Goal: Participate in discussion

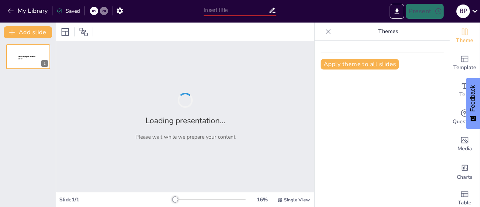
type input "Français - la base"
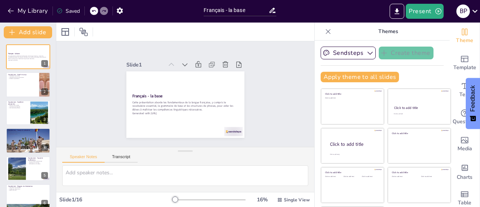
click at [21, 82] on div at bounding box center [28, 84] width 44 height 25
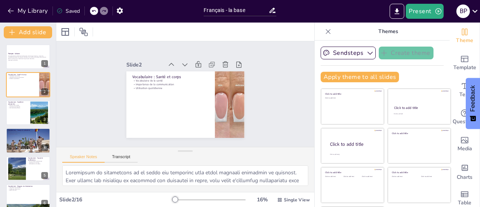
click at [8, 108] on p "Communication efficace" at bounding box center [18, 108] width 20 height 2
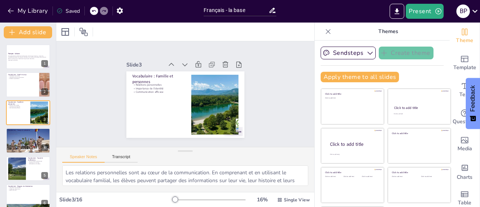
click at [16, 140] on div at bounding box center [28, 141] width 44 height 30
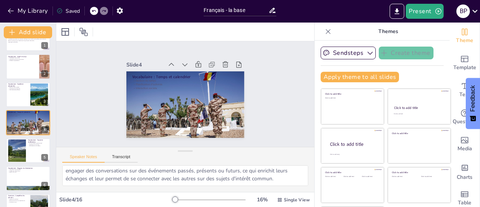
scroll to position [72, 0]
click at [32, 143] on icon at bounding box center [33, 144] width 5 height 5
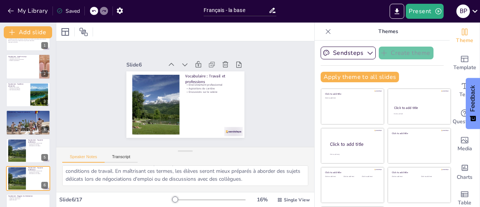
scroll to position [74, 0]
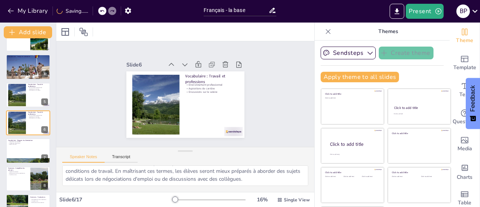
click at [21, 172] on p "Renforcement de la compréhension" at bounding box center [18, 173] width 20 height 2
type textarea "L'application pratique du vocabulaire est essentielle pour l'apprentissage des …"
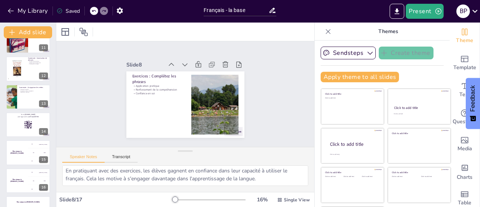
scroll to position [295, 0]
click at [17, 180] on h4 "The winner is [PERSON_NAME]" at bounding box center [17, 180] width 22 height 4
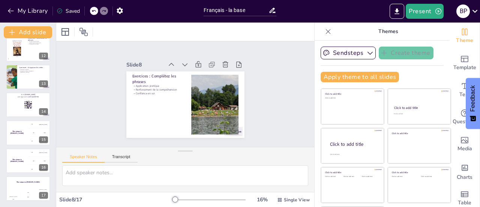
scroll to position [0, 0]
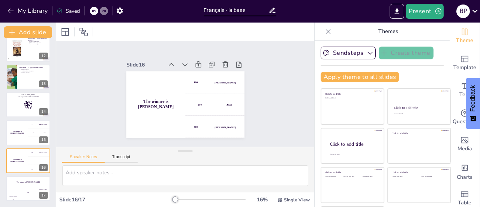
click at [20, 130] on div "The winner is [PERSON_NAME]" at bounding box center [17, 132] width 22 height 25
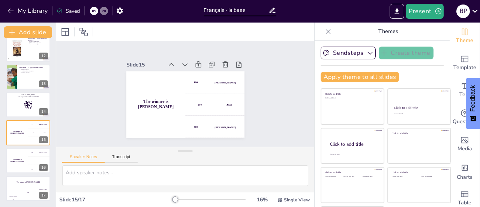
click at [17, 105] on div at bounding box center [28, 104] width 44 height 25
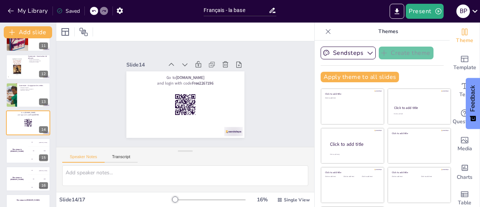
click at [17, 91] on div at bounding box center [28, 95] width 44 height 25
type textarea "Les groupes de verbes sont importants pour comprendre les règles de conjugaison…"
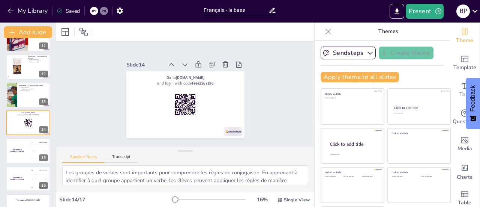
scroll to position [269, 0]
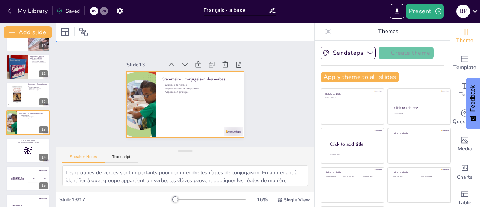
click at [173, 92] on div at bounding box center [189, 84] width 135 height 109
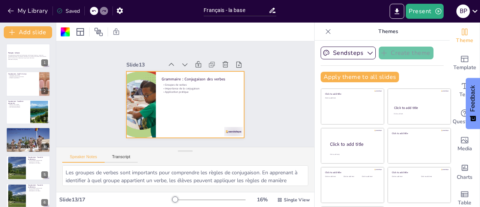
scroll to position [0, 0]
